Goal: Task Accomplishment & Management: Manage account settings

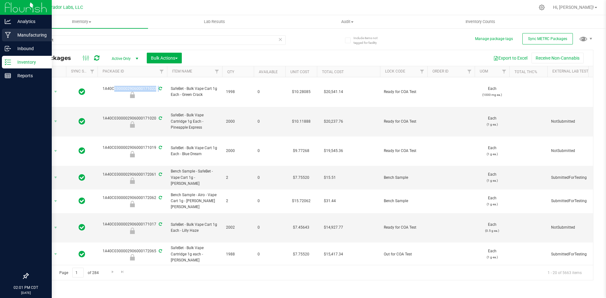
click at [19, 34] on p "Manufacturing" at bounding box center [30, 35] width 38 height 8
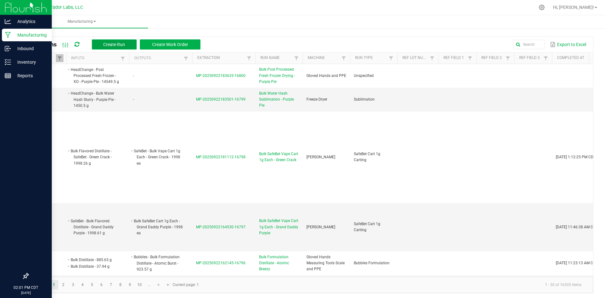
click at [117, 45] on span "Create Run" at bounding box center [114, 44] width 22 height 5
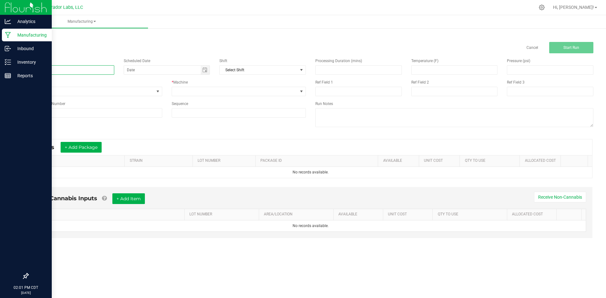
click at [99, 69] on input at bounding box center [71, 69] width 86 height 9
type input "AiroX Blade - Bulk Cart 2g Each - Midnight Moon"
click at [86, 90] on span "None" at bounding box center [91, 91] width 126 height 9
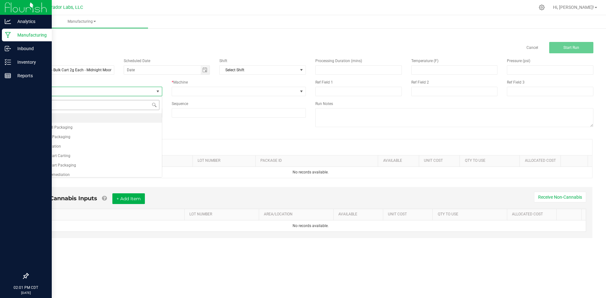
scroll to position [9, 134]
click at [80, 154] on li "Airo Vape Cart Carting" at bounding box center [95, 155] width 134 height 9
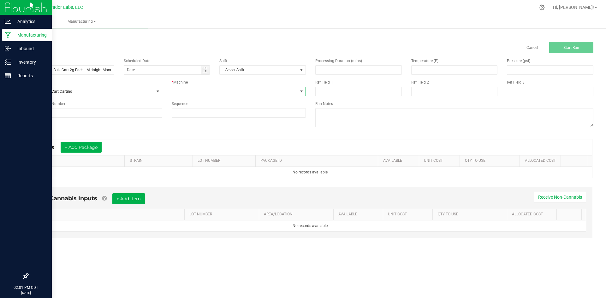
click at [179, 93] on span at bounding box center [235, 91] width 126 height 9
click at [198, 136] on li "[PERSON_NAME]" at bounding box center [239, 138] width 134 height 11
click at [194, 114] on input at bounding box center [239, 113] width 134 height 9
type input "5"
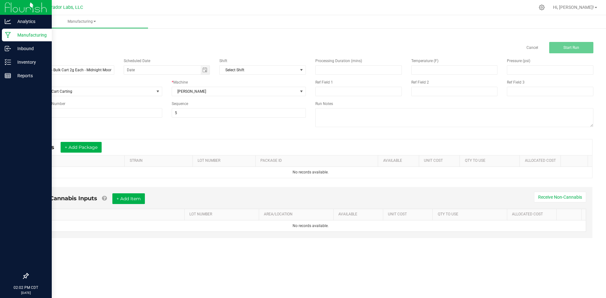
click at [155, 127] on div "Name AiroX Blade - Bulk Cart 2g Each - Midnight Moon Scheduled Date Shift Selec…" at bounding box center [310, 93] width 575 height 80
click at [97, 148] on button "+ Add Package" at bounding box center [81, 147] width 41 height 11
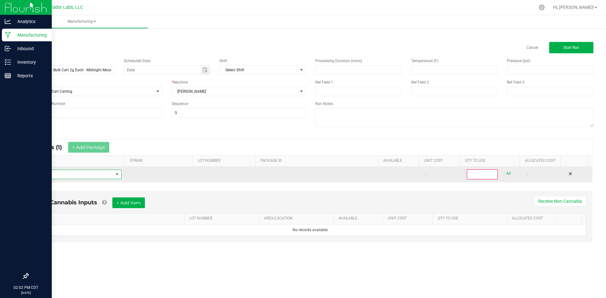
click at [100, 175] on span "NO DATA FOUND" at bounding box center [73, 174] width 80 height 9
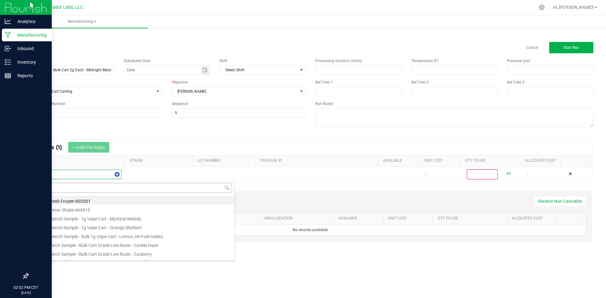
scroll to position [9, 87]
type input "midnight"
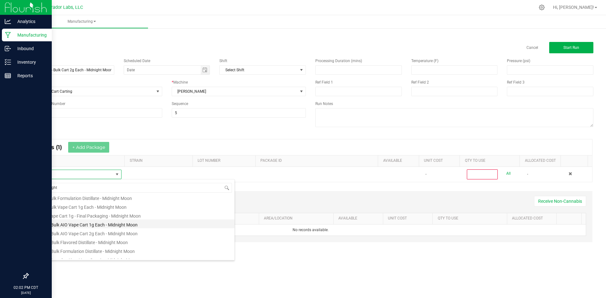
scroll to position [32, 0]
click at [69, 231] on li "AiroX - Bulk Flavored Distillate - Midnight Moon" at bounding box center [133, 230] width 201 height 9
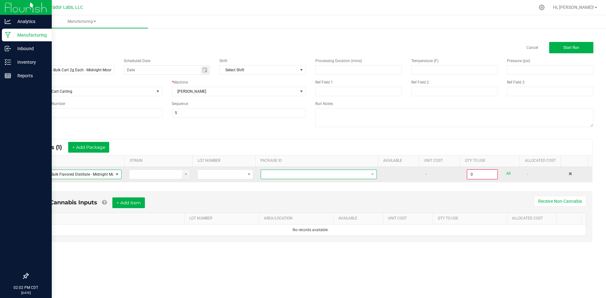
click at [278, 173] on span at bounding box center [315, 174] width 108 height 9
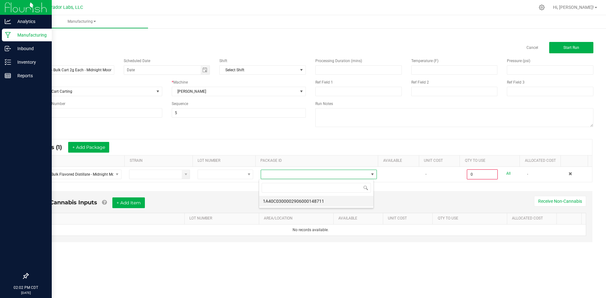
click at [293, 200] on li "1A40C0300002906000148711" at bounding box center [316, 201] width 114 height 11
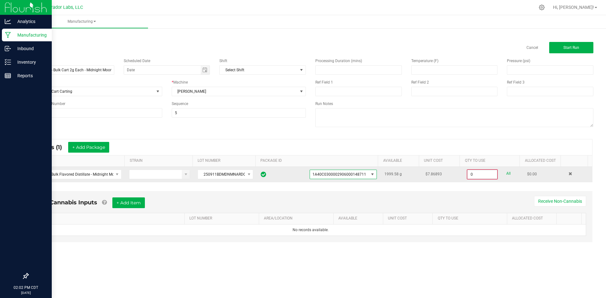
click at [481, 177] on input "0" at bounding box center [482, 174] width 30 height 9
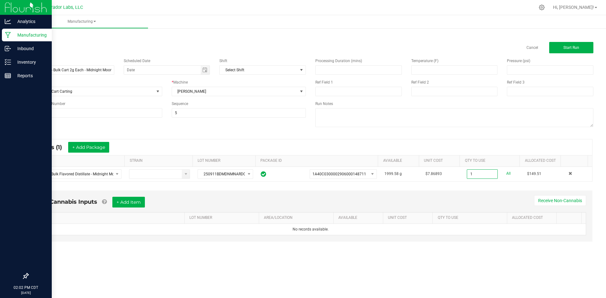
type input "0"
type input "1000.0000 g"
click at [561, 49] on button "Start Run" at bounding box center [571, 47] width 44 height 11
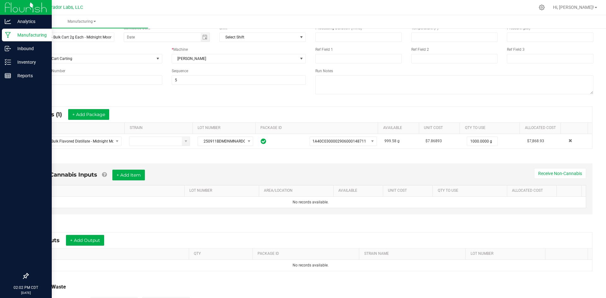
scroll to position [63, 0]
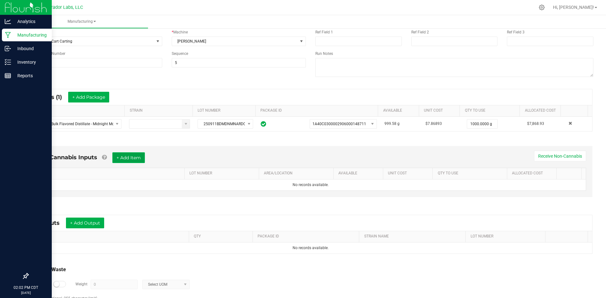
click at [127, 155] on button "+ Add Item" at bounding box center [128, 157] width 32 height 11
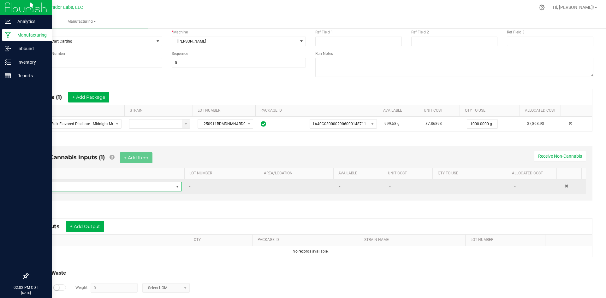
click at [66, 186] on span "NO DATA FOUND" at bounding box center [106, 186] width 134 height 9
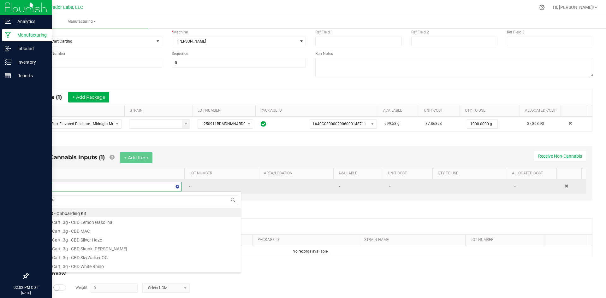
type input "blade"
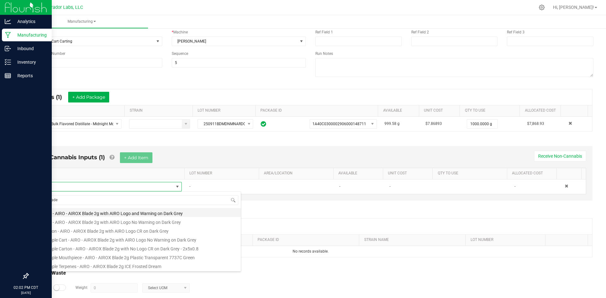
click at [78, 213] on li "Cart - AIRO - AIROX Blade 2g with AIRO Logo and Warning on Dark Grey" at bounding box center [139, 212] width 201 height 9
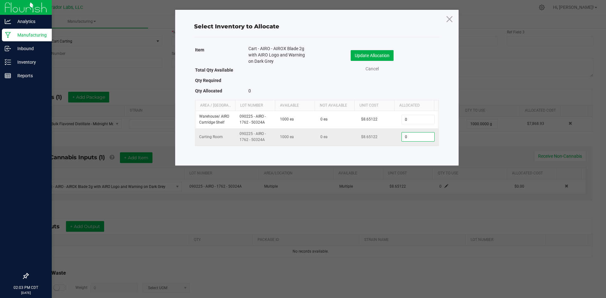
click at [420, 135] on input "0" at bounding box center [418, 137] width 32 height 9
type input "500"
click at [375, 50] on button "Update Allocation" at bounding box center [372, 55] width 43 height 11
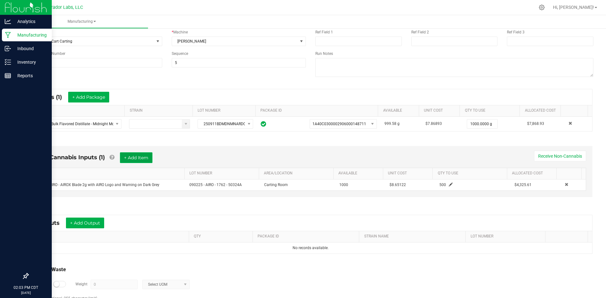
click at [139, 158] on button "+ Add Item" at bounding box center [136, 157] width 32 height 11
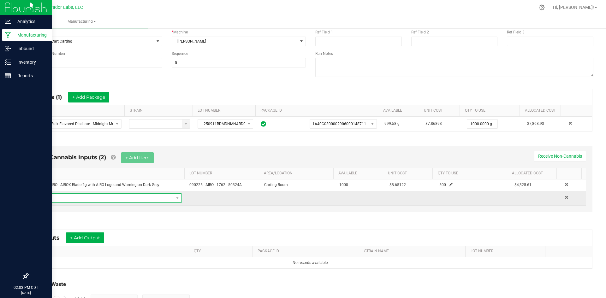
click at [128, 198] on span "NO DATA FOUND" at bounding box center [106, 198] width 134 height 9
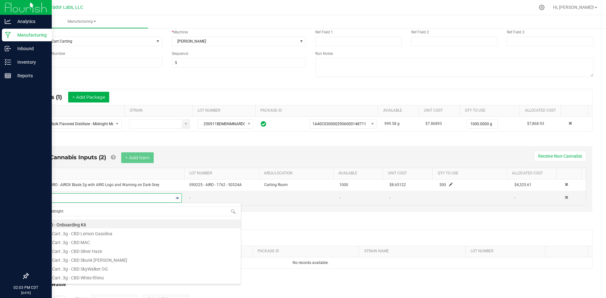
type input "midnight m"
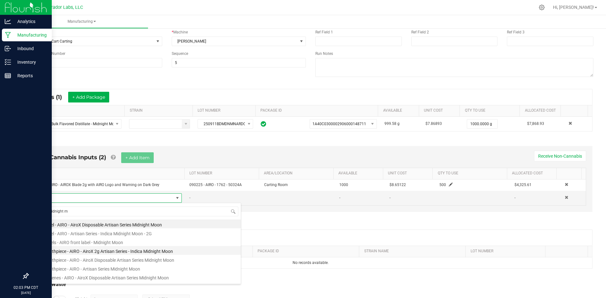
click at [97, 254] on li "Mouthpiece - AIRO - AiroX 2g Artisan Series - Indica Midnight Moon" at bounding box center [139, 250] width 201 height 9
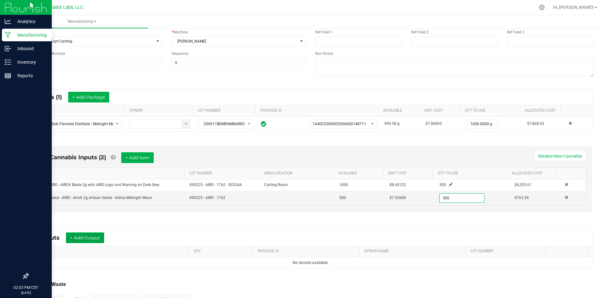
type input "500 ea"
click at [93, 235] on button "+ Add Output" at bounding box center [85, 238] width 38 height 11
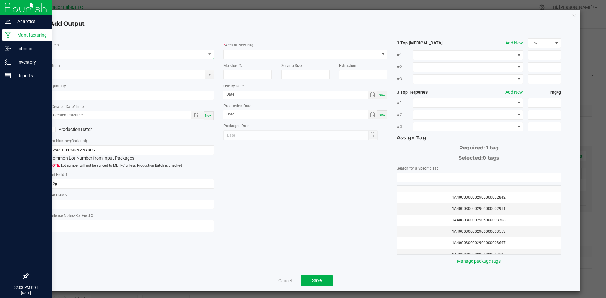
click at [134, 58] on span "NO DATA FOUND" at bounding box center [128, 54] width 156 height 9
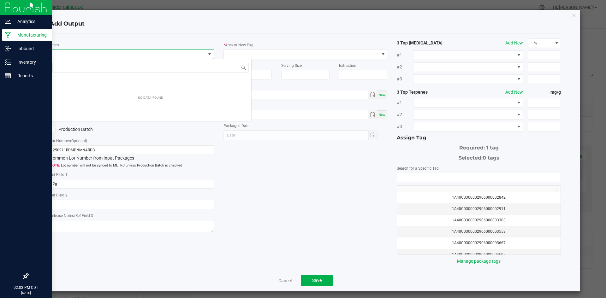
scroll to position [9, 163]
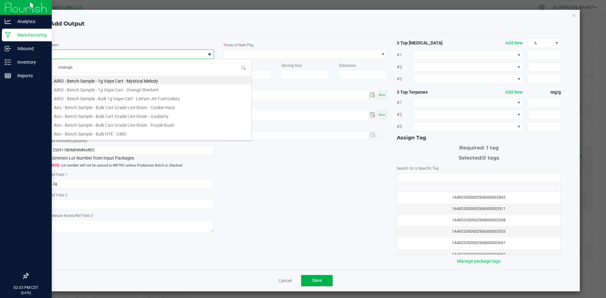
type input "midnight"
click at [118, 133] on li "AiroX - Bulk AIO Vape Cart 2g Each - Midnight Moon" at bounding box center [150, 133] width 201 height 9
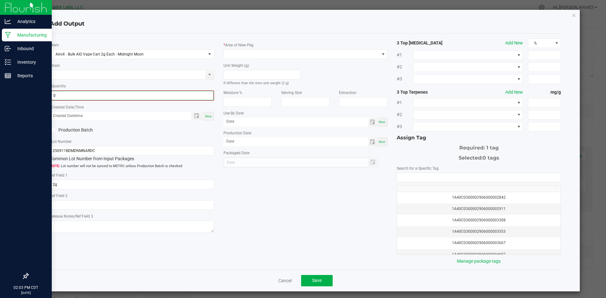
click at [97, 96] on input "0" at bounding box center [131, 95] width 163 height 9
type input "500 ea"
click at [209, 115] on span "Now" at bounding box center [208, 115] width 7 height 3
type input "[DATE] 2:03 PM"
type input "[DATE]"
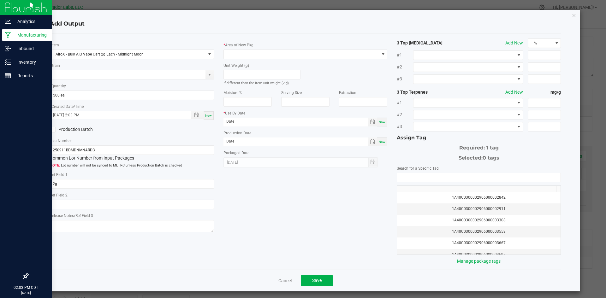
click at [50, 131] on span at bounding box center [53, 130] width 6 height 6
click at [0, 0] on input "Production Batch" at bounding box center [0, 0] width 0 height 0
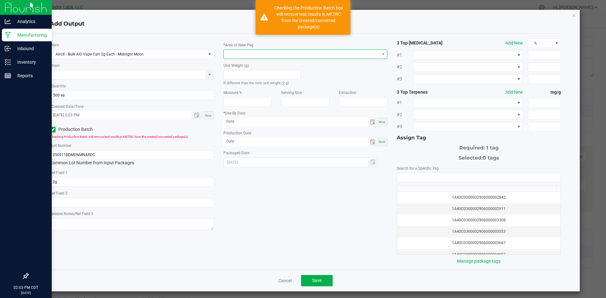
click at [263, 56] on span at bounding box center [302, 54] width 156 height 9
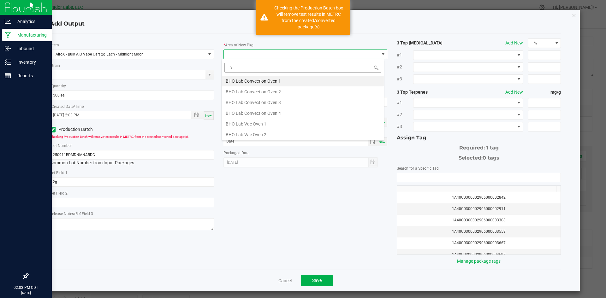
type input "va"
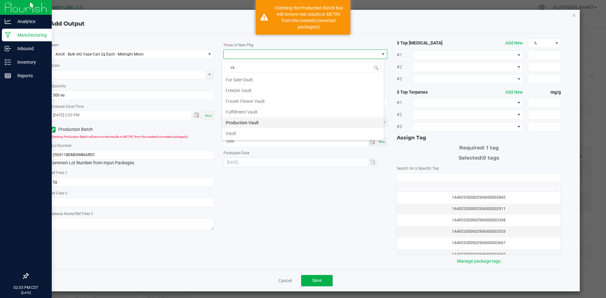
click at [251, 127] on li "Production Vault" at bounding box center [303, 122] width 162 height 11
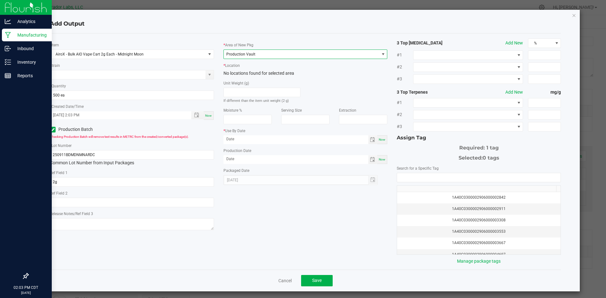
click at [251, 53] on span "Production Vault" at bounding box center [240, 54] width 29 height 4
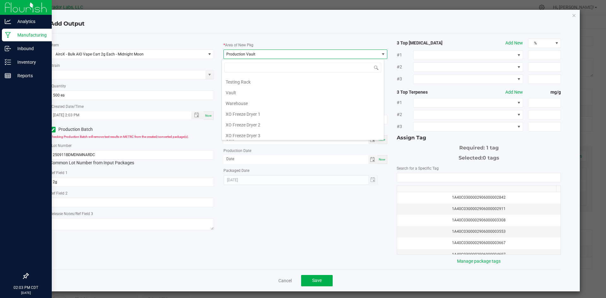
scroll to position [668, 0]
click at [239, 100] on li "Vault" at bounding box center [303, 99] width 162 height 11
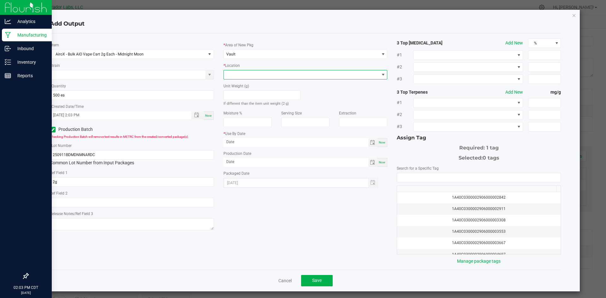
click at [239, 76] on span at bounding box center [302, 74] width 156 height 9
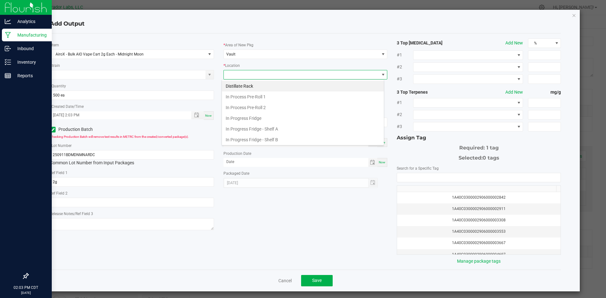
scroll to position [237, 0]
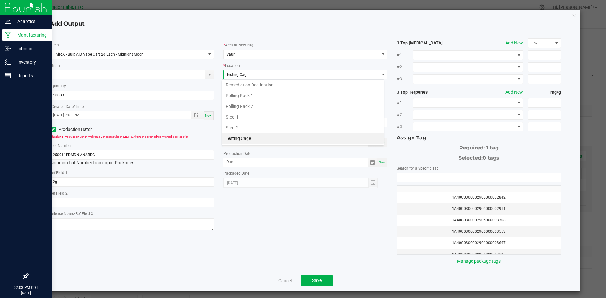
click at [239, 138] on li "Testing Cage" at bounding box center [303, 138] width 162 height 11
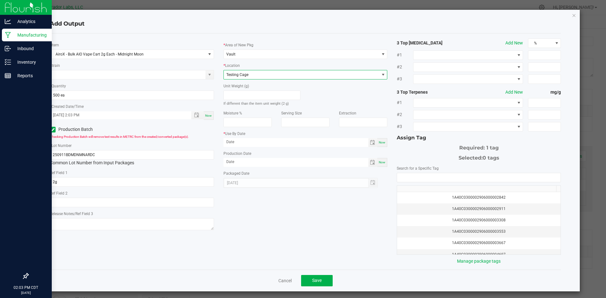
click at [380, 145] on div "Now" at bounding box center [382, 142] width 10 height 9
type input "[DATE]"
click at [381, 162] on span "Now" at bounding box center [382, 162] width 7 height 3
type input "[DATE]"
click at [285, 140] on input "[DATE]" at bounding box center [295, 142] width 145 height 8
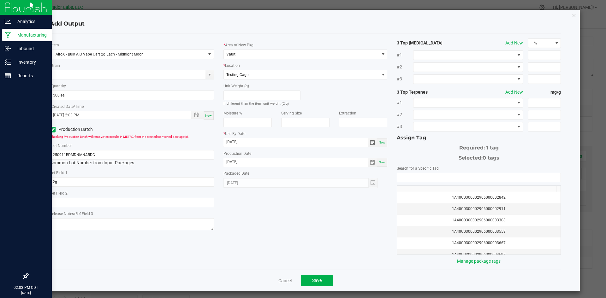
type input "[DATE]"
click at [323, 219] on div "* Item AiroX - Bulk AIO Vape Cart 2g Each - Midnight Moon Strain * Quantity 500…" at bounding box center [305, 151] width 521 height 226
click at [412, 180] on input "NO DATA FOUND" at bounding box center [478, 177] width 163 height 9
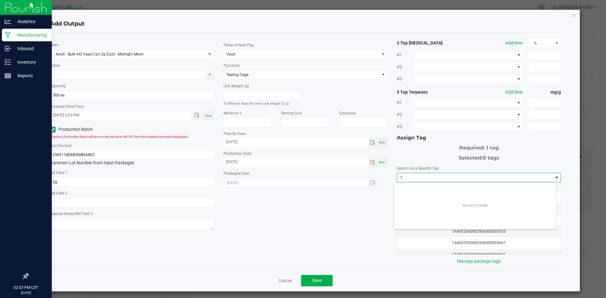
scroll to position [9, 162]
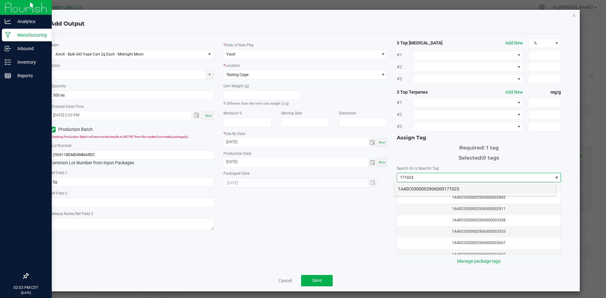
click at [410, 190] on li "1A40C0300002906000171023" at bounding box center [475, 189] width 162 height 11
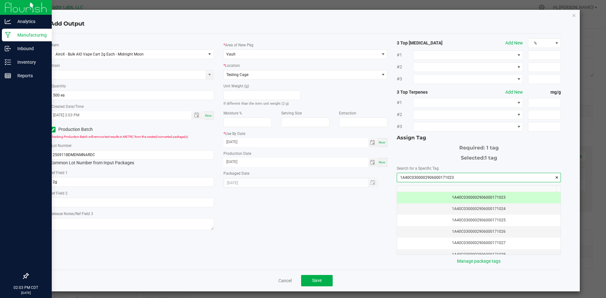
type input "1A40C0300002906000171023"
click at [357, 201] on div "* Item AiroX - Bulk AIO Vape Cart 2g Each - Midnight Moon Strain * Quantity 500…" at bounding box center [305, 151] width 521 height 226
click at [308, 282] on button "Save" at bounding box center [317, 280] width 32 height 11
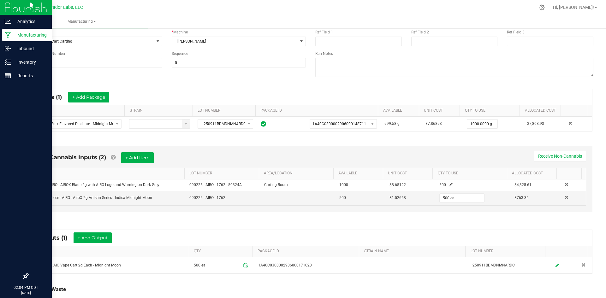
click at [590, 217] on div "Non-Cannabis Inputs (2) + Add Item Receive Non-Cannabis ITEM LOT NUMBER AREA/LO…" at bounding box center [310, 180] width 575 height 87
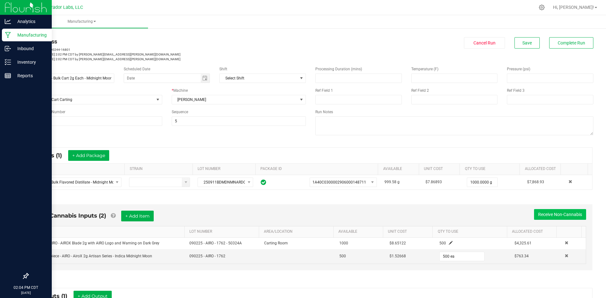
scroll to position [0, 0]
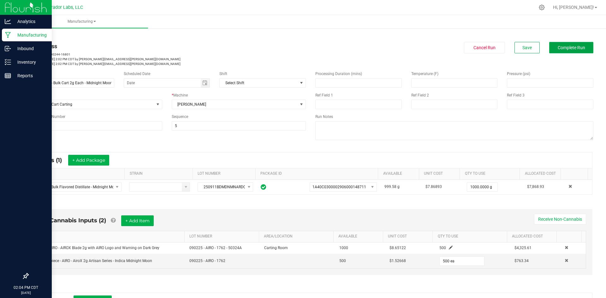
click at [553, 51] on button "Complete Run" at bounding box center [571, 47] width 44 height 11
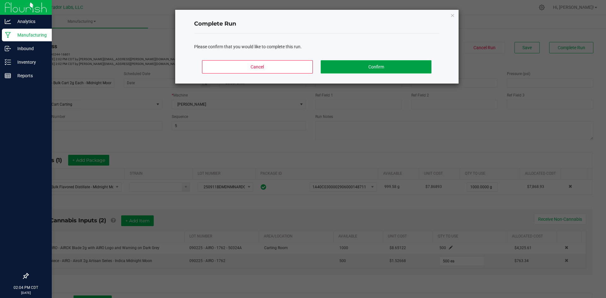
click at [386, 70] on button "Confirm" at bounding box center [376, 66] width 110 height 13
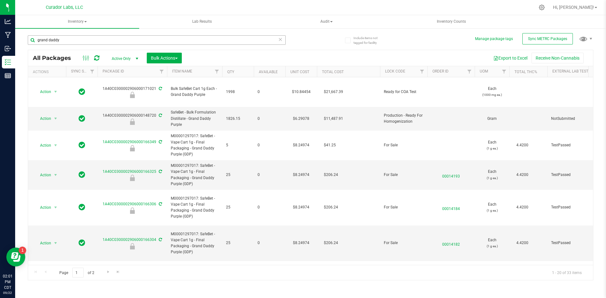
click at [135, 42] on input "grand daddy" at bounding box center [157, 39] width 258 height 9
click at [138, 40] on input "grand daddy" at bounding box center [157, 39] width 258 height 9
click at [139, 39] on input "grand daddy" at bounding box center [157, 39] width 258 height 9
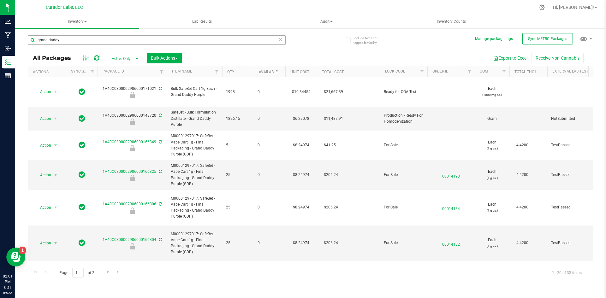
click at [139, 39] on input "grand daddy" at bounding box center [157, 39] width 258 height 9
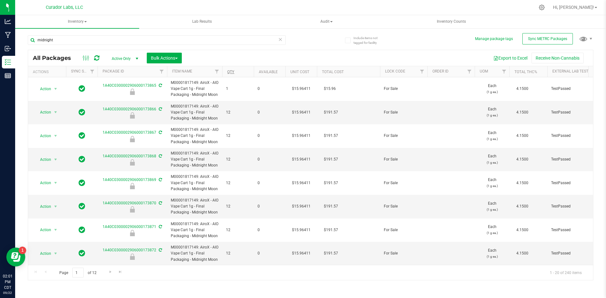
type input "midnight"
click at [233, 71] on link "Qty" at bounding box center [230, 72] width 7 height 4
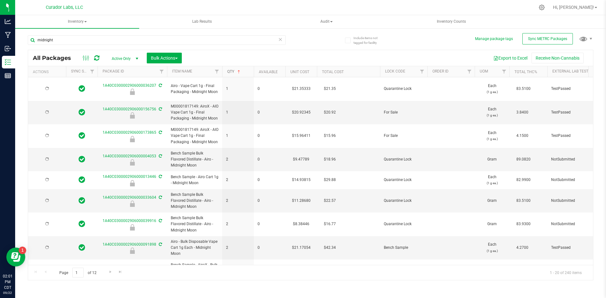
click at [233, 71] on link "Qty" at bounding box center [234, 71] width 14 height 4
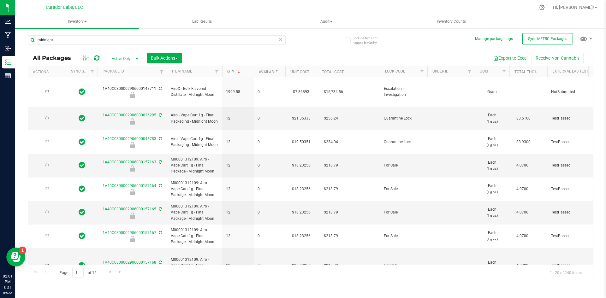
type input "2026-09-12"
type input "2024-10-02"
type input "2024-11-14"
type input "2026-04-30"
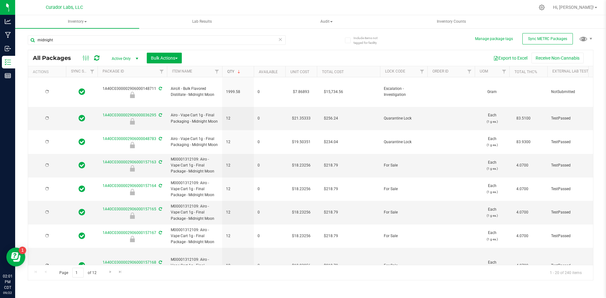
type input "2026-04-30"
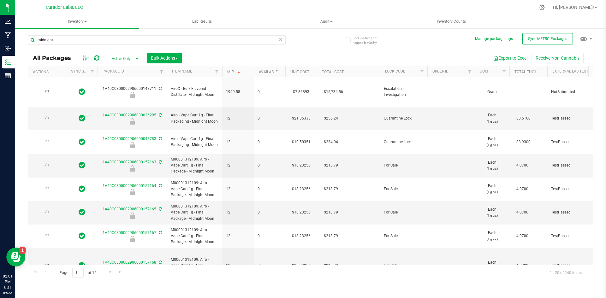
type input "2026-04-30"
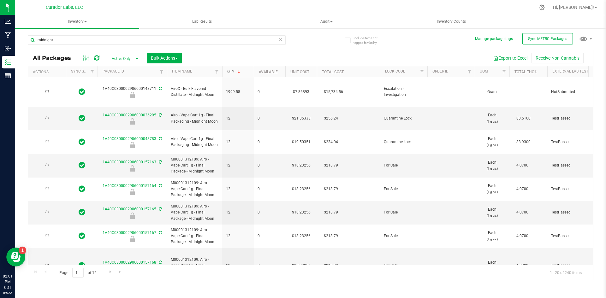
type input "2026-04-30"
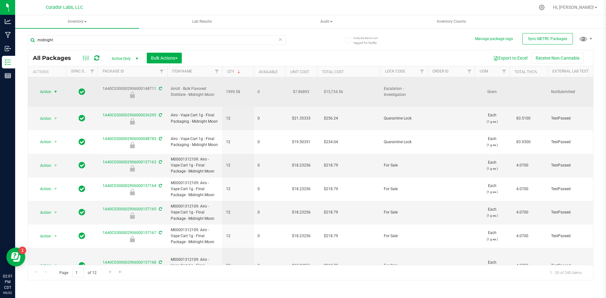
click at [57, 89] on span "select" at bounding box center [55, 91] width 5 height 5
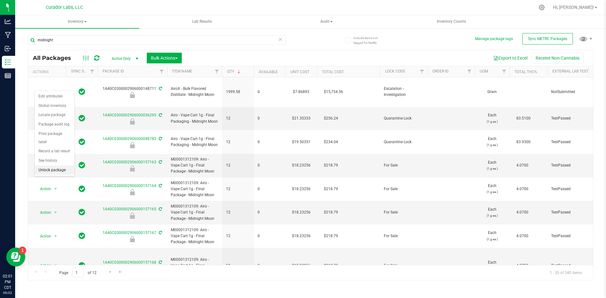
click at [47, 166] on li "Unlock package" at bounding box center [55, 170] width 40 height 9
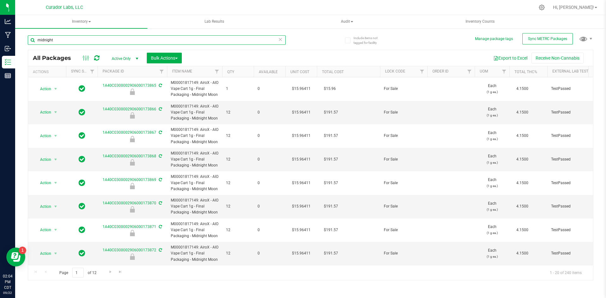
click at [62, 40] on input "midnight" at bounding box center [157, 39] width 258 height 9
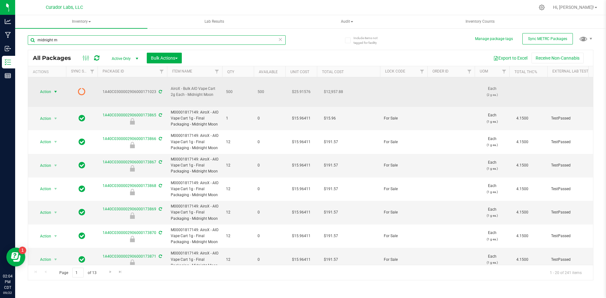
type input "midnight m"
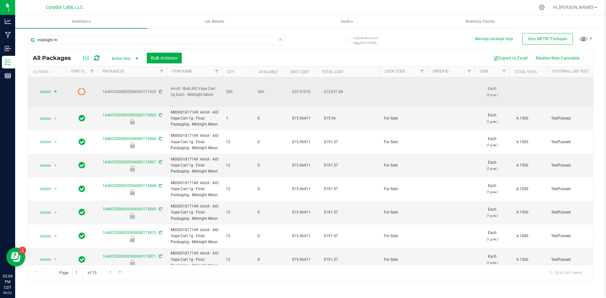
click at [56, 89] on span "select" at bounding box center [55, 91] width 5 height 5
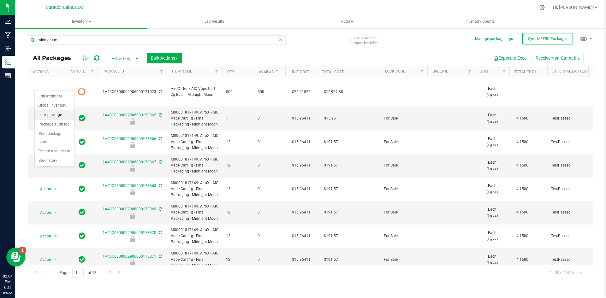
click at [52, 112] on li "Lock package" at bounding box center [55, 114] width 40 height 9
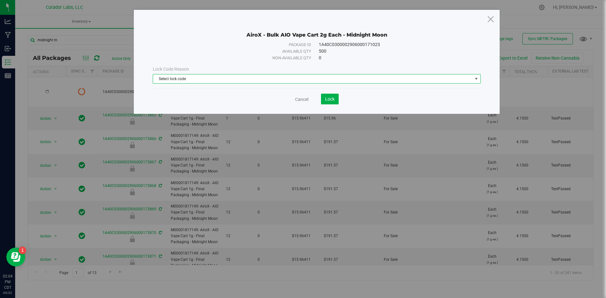
click at [157, 80] on span "Select lock code" at bounding box center [312, 78] width 319 height 9
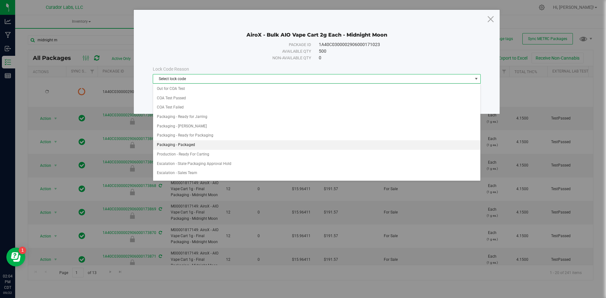
scroll to position [191, 0]
click at [185, 141] on li "Ready for COA Test" at bounding box center [316, 142] width 327 height 9
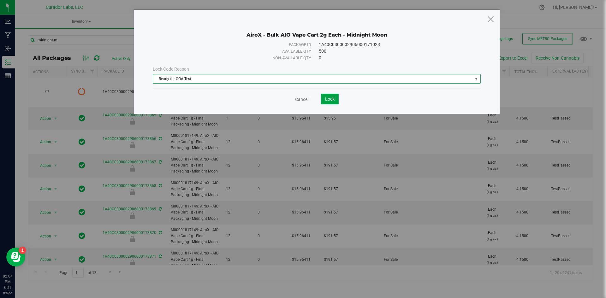
click at [333, 102] on button "Lock" at bounding box center [330, 99] width 18 height 11
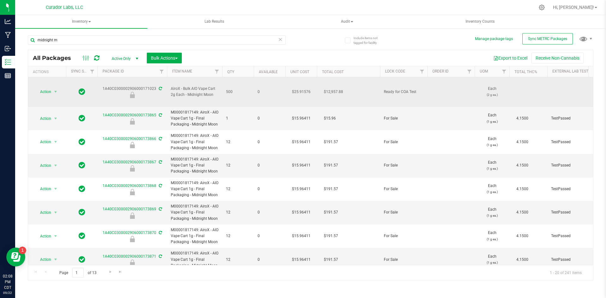
drag, startPoint x: 231, startPoint y: 87, endPoint x: 99, endPoint y: 81, distance: 132.0
copy tr "1A40C0300002906000171023 AiroX - Bulk AIO Vape Cart 2g Each - Midnight Moon 500"
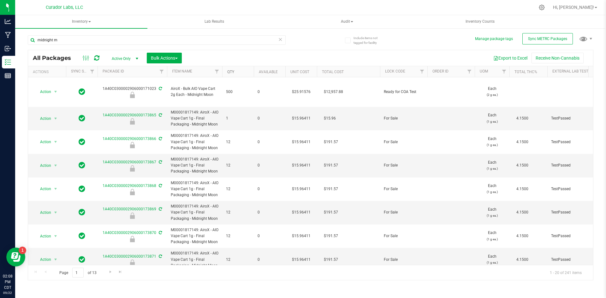
click at [231, 72] on link "Qty" at bounding box center [230, 72] width 7 height 4
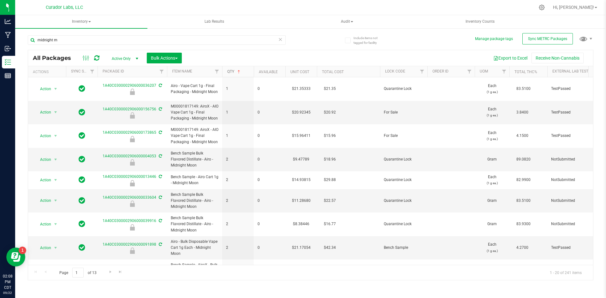
click at [231, 72] on link "Qty" at bounding box center [234, 71] width 14 height 4
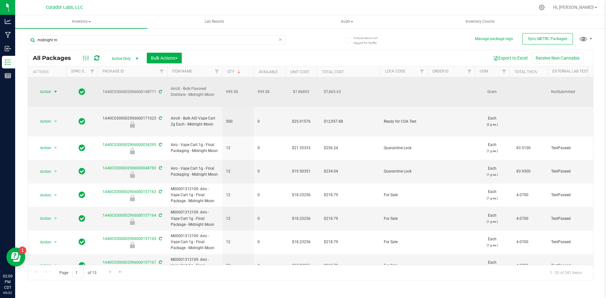
click at [56, 89] on span "select" at bounding box center [55, 91] width 5 height 5
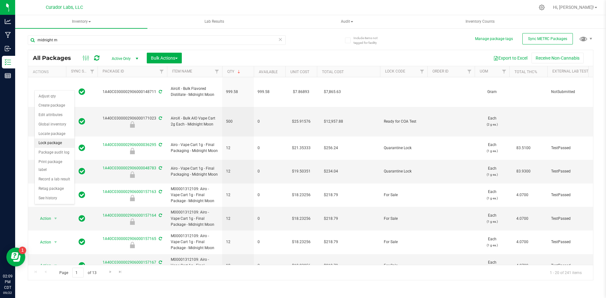
click at [55, 142] on li "Lock package" at bounding box center [55, 143] width 40 height 9
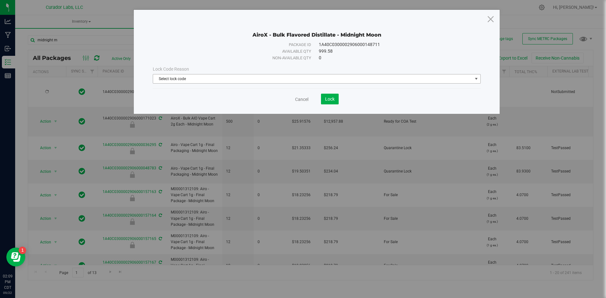
click at [202, 78] on span "Select lock code" at bounding box center [312, 78] width 319 height 9
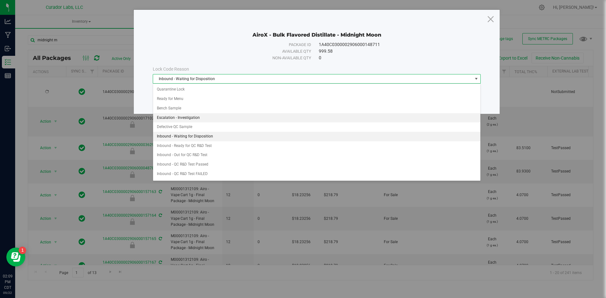
click at [196, 117] on li "Escalation - Investigation" at bounding box center [316, 117] width 327 height 9
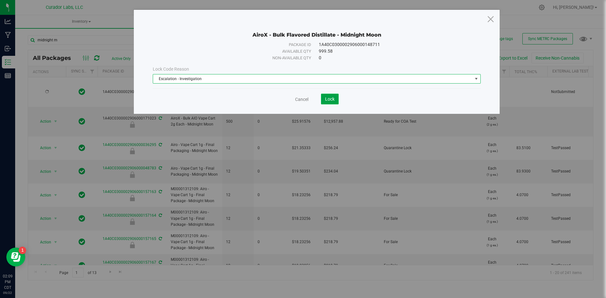
click at [328, 101] on span "Lock" at bounding box center [329, 99] width 9 height 5
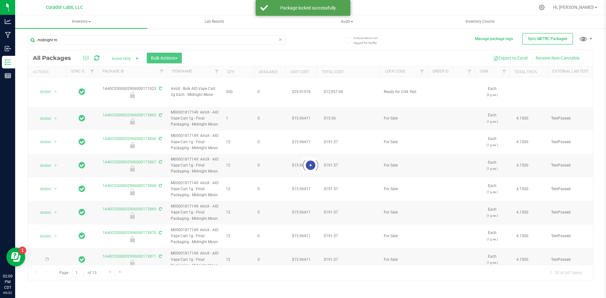
type input "[DATE]"
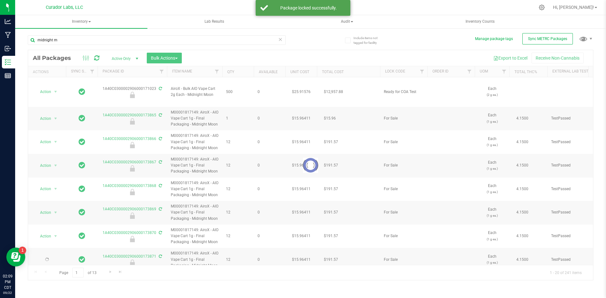
type input "[DATE]"
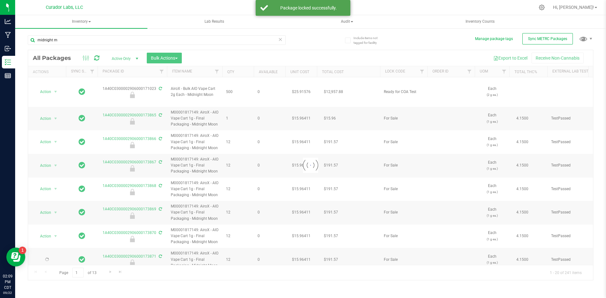
type input "[DATE]"
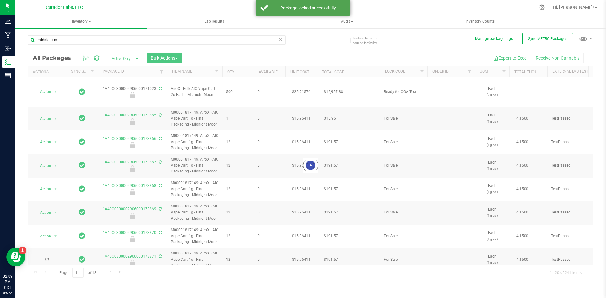
type input "[DATE]"
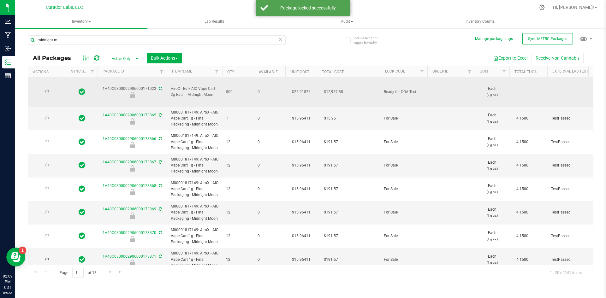
type input "[DATE]"
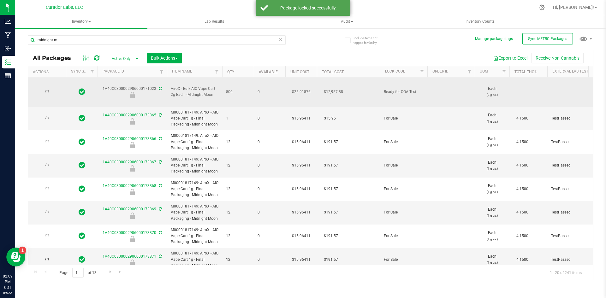
type input "[DATE]"
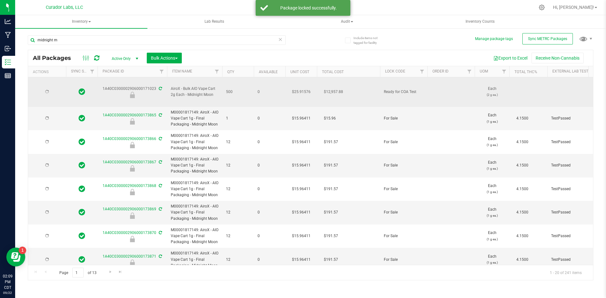
type input "[DATE]"
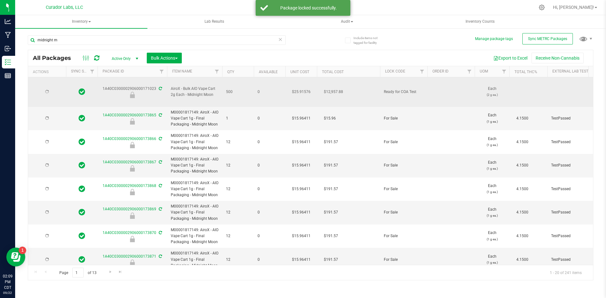
type input "[DATE]"
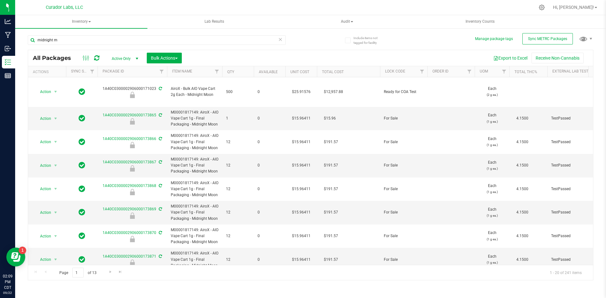
click at [247, 72] on th "Qty" at bounding box center [238, 71] width 32 height 11
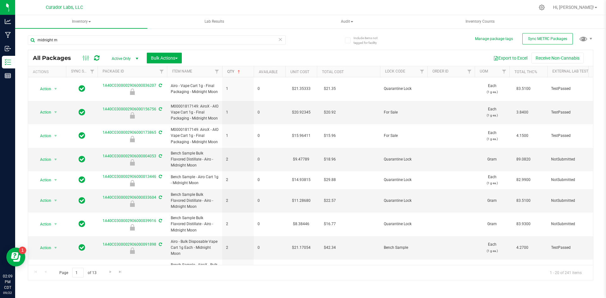
click at [241, 73] on span at bounding box center [238, 71] width 5 height 5
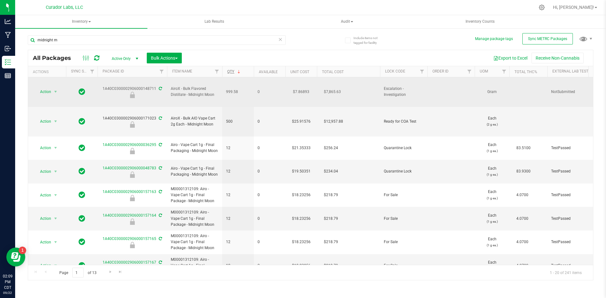
drag, startPoint x: 242, startPoint y: 86, endPoint x: 100, endPoint y: 84, distance: 142.3
copy tr "1A40C0300002906000148711 AiroX - Bulk Flavored Distillate - Midnight Moon 999.58"
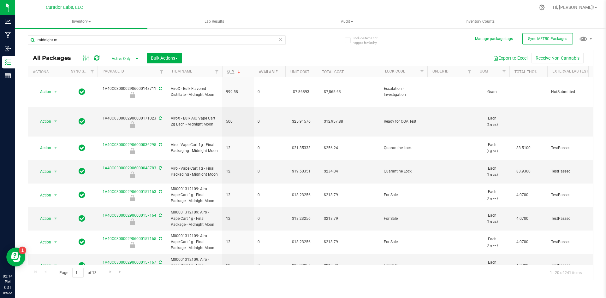
click at [281, 37] on icon at bounding box center [280, 39] width 4 height 8
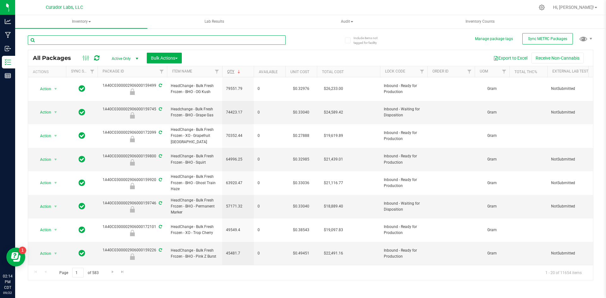
click at [106, 38] on input "text" at bounding box center [157, 39] width 258 height 9
type input "atomic"
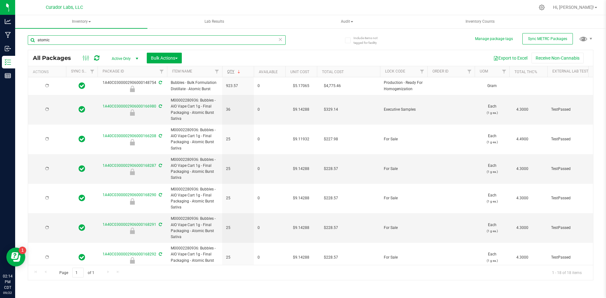
type input "[DATE]"
type input "2026-08-26"
type input "2026-08-07"
type input "2026-08-26"
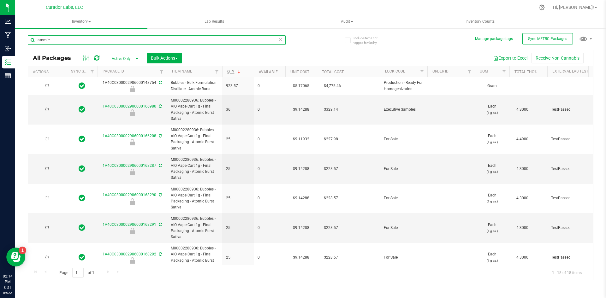
type input "2026-08-26"
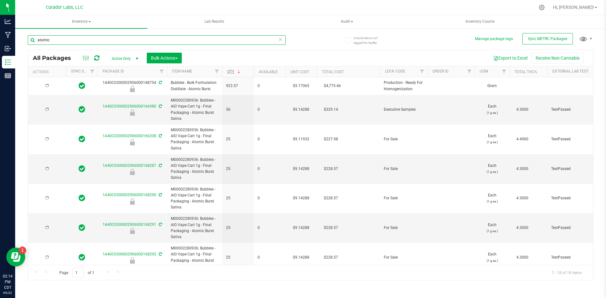
type input "2026-08-26"
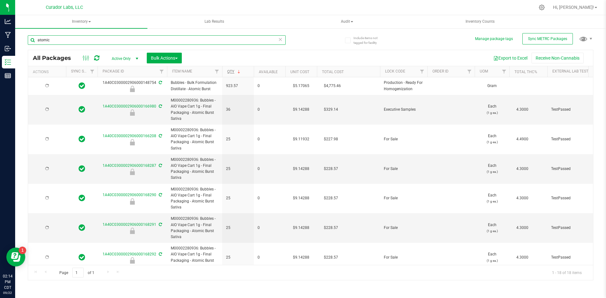
type input "2025-10-02"
type input "2026-08-22"
type input "2026-08-07"
type input "atomic"
